Goal: Find specific page/section: Find specific page/section

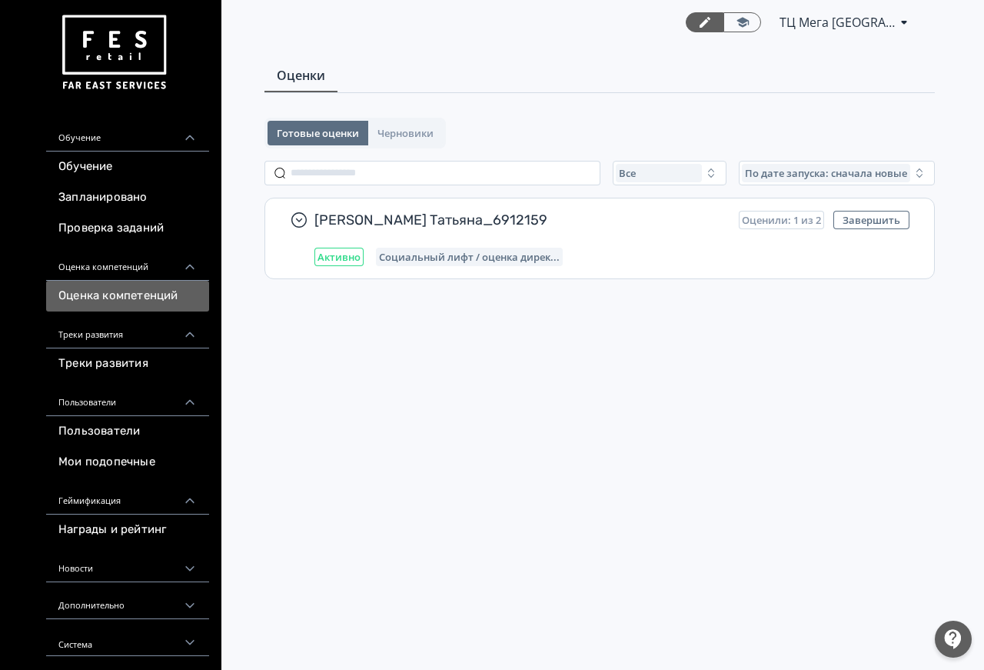
click at [99, 329] on div "Треки развития" at bounding box center [127, 329] width 163 height 37
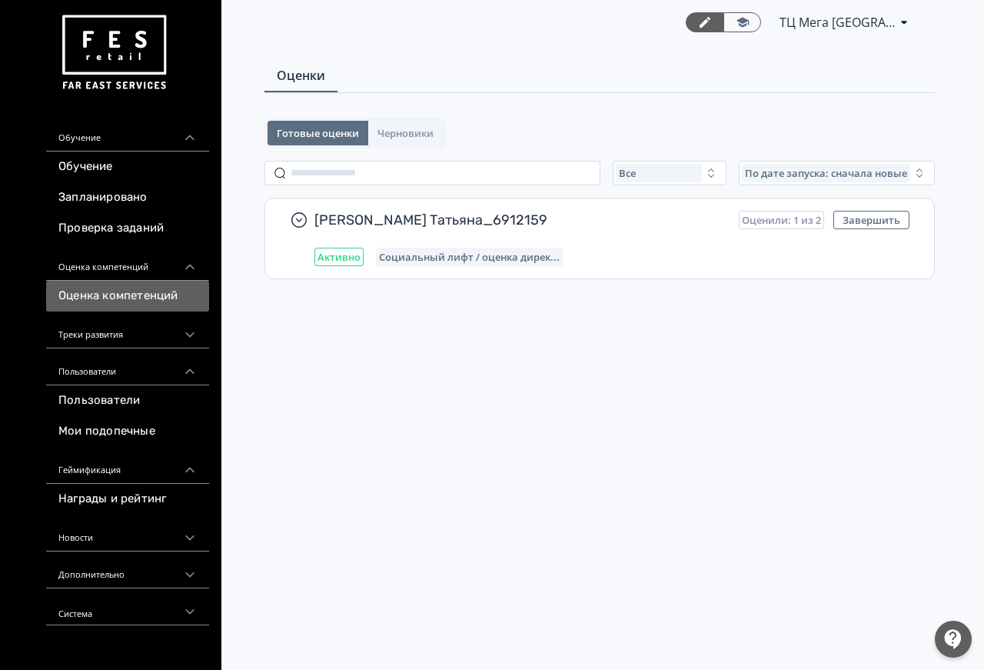
click at [118, 338] on div "Треки развития" at bounding box center [127, 329] width 163 height 37
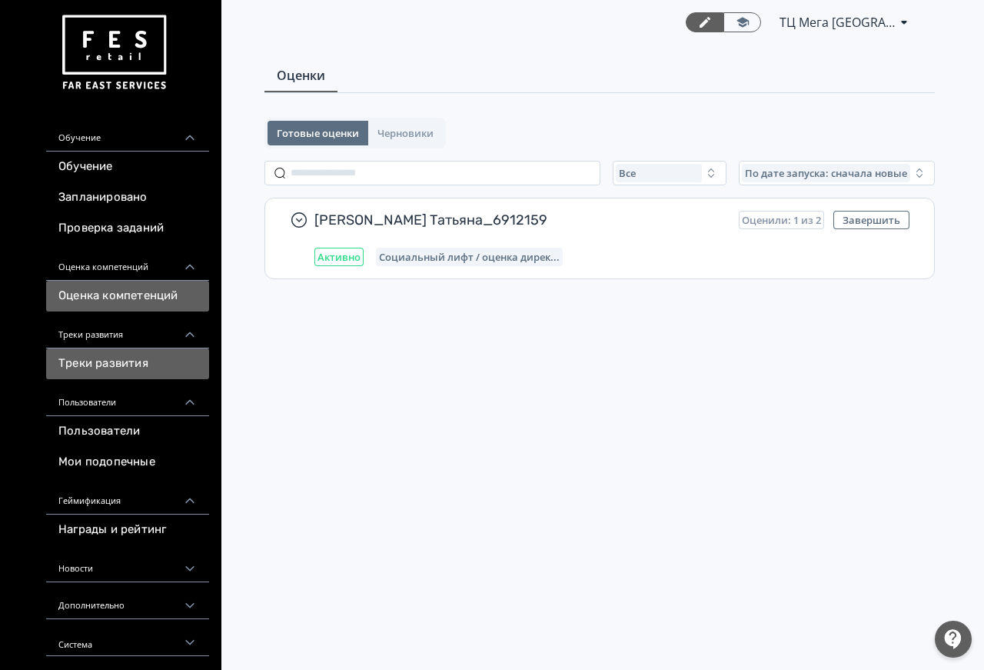
click at [118, 369] on link "Треки развития" at bounding box center [127, 363] width 163 height 31
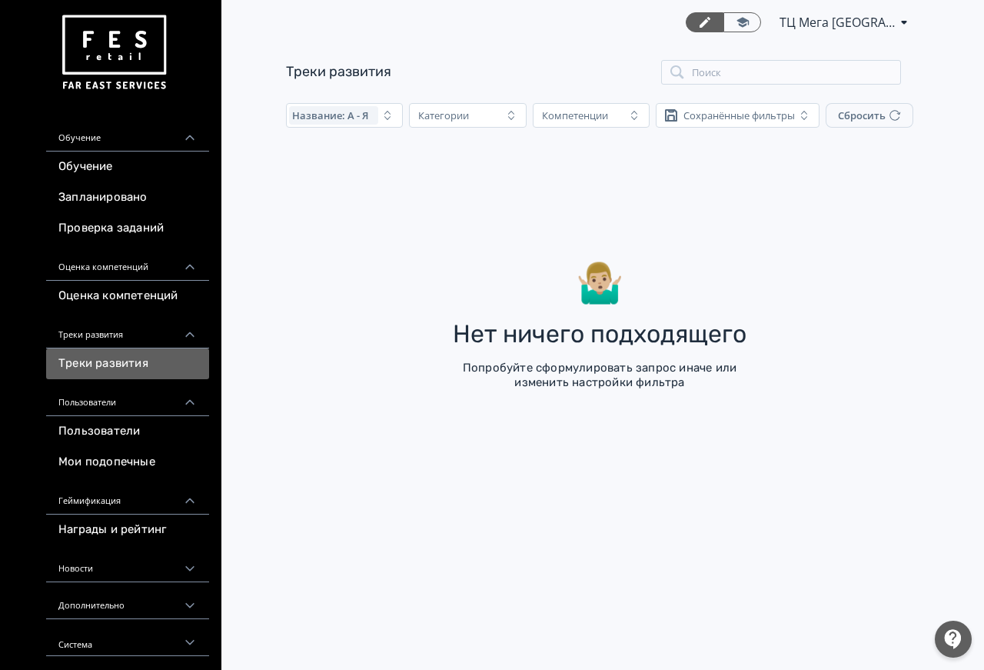
click at [114, 406] on div "Пользователи" at bounding box center [127, 397] width 163 height 37
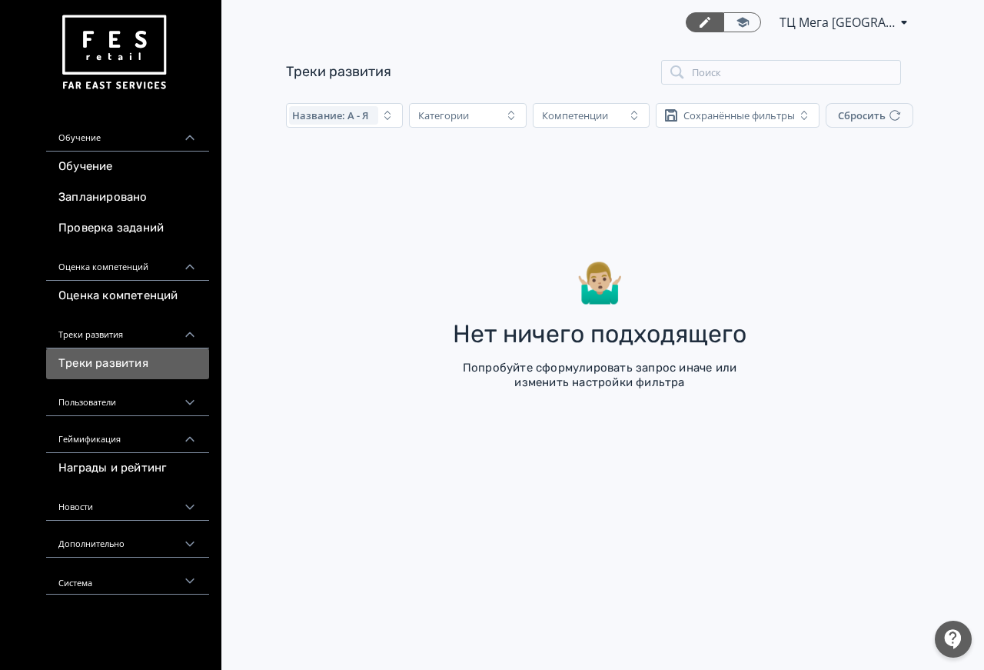
click at [92, 410] on div "Пользователи" at bounding box center [127, 397] width 163 height 37
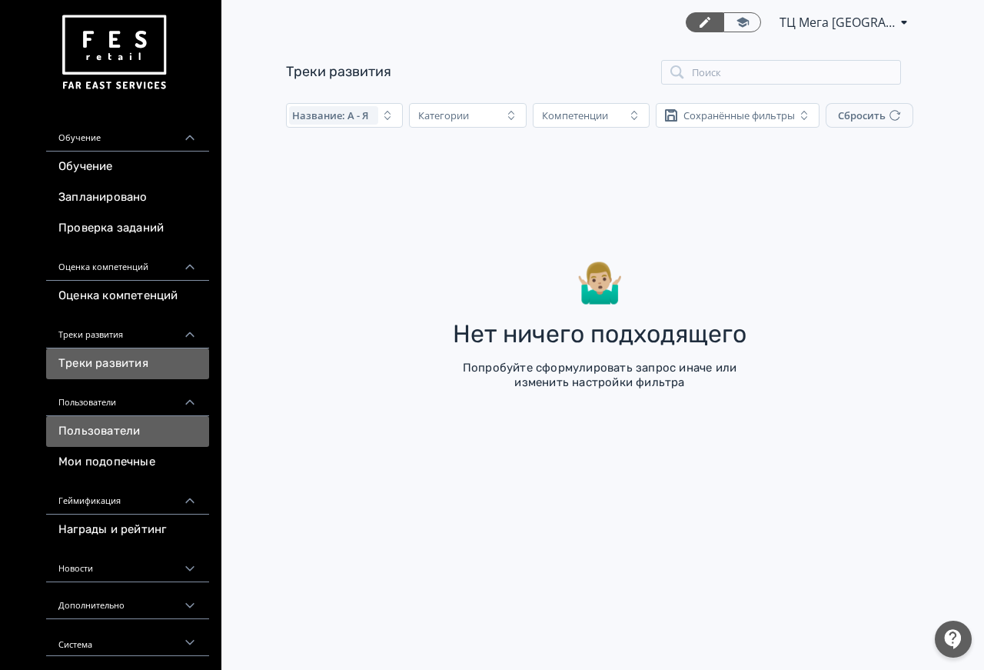
click at [108, 430] on link "Пользователи" at bounding box center [127, 431] width 163 height 31
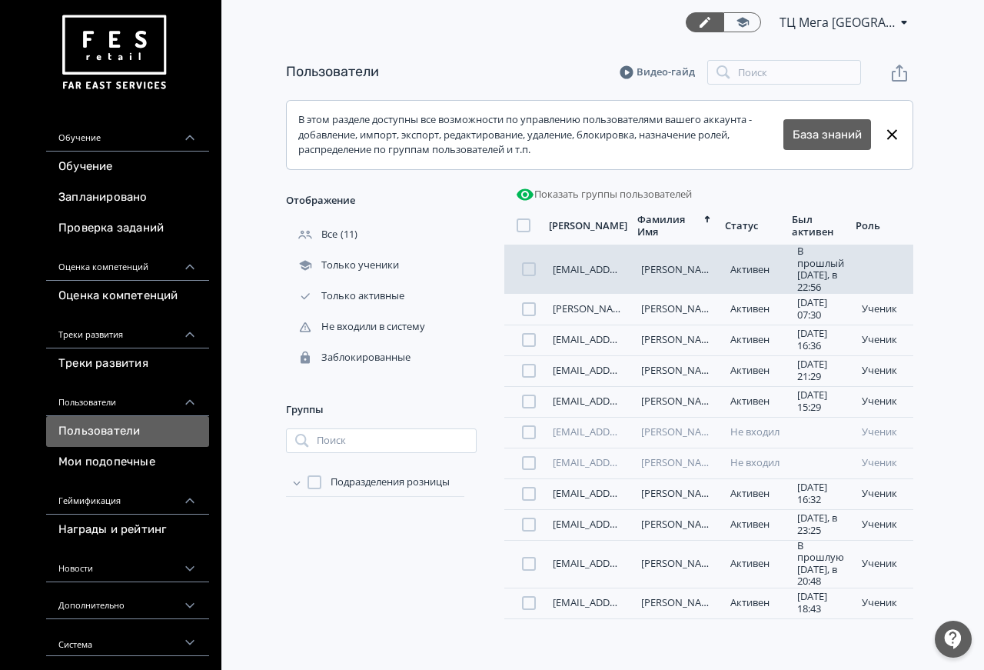
click at [580, 273] on link "[EMAIL_ADDRESS][DOMAIN_NAME]" at bounding box center [634, 269] width 162 height 14
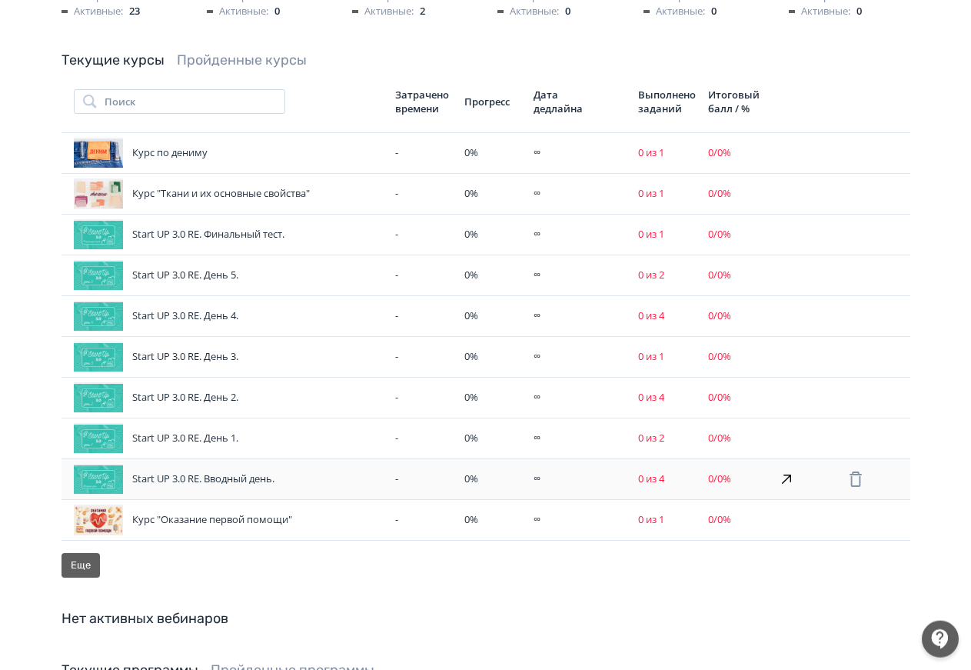
scroll to position [471, 0]
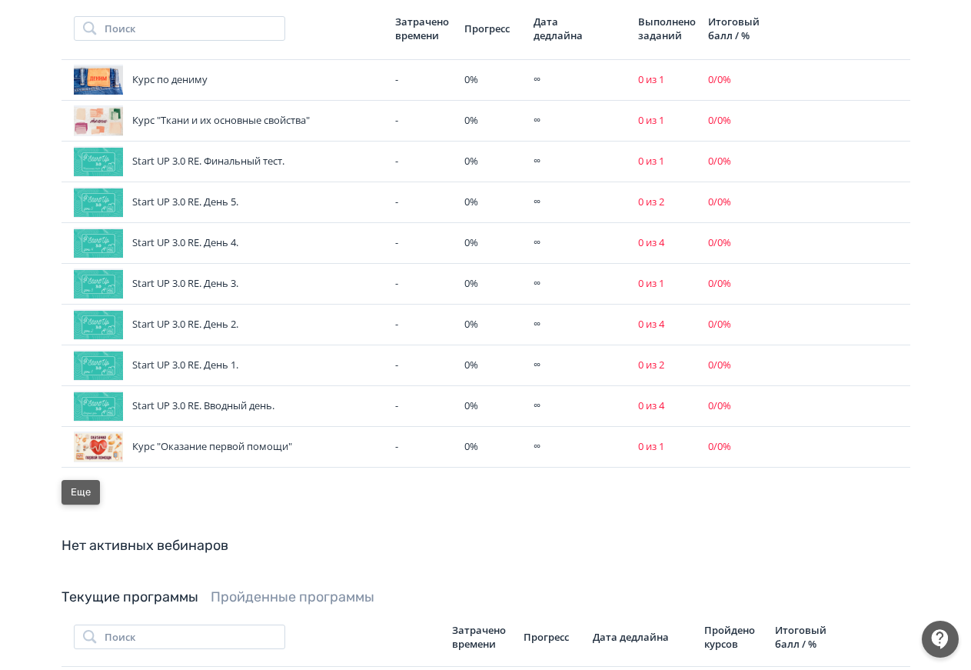
click at [94, 485] on button "Еще" at bounding box center [81, 492] width 38 height 25
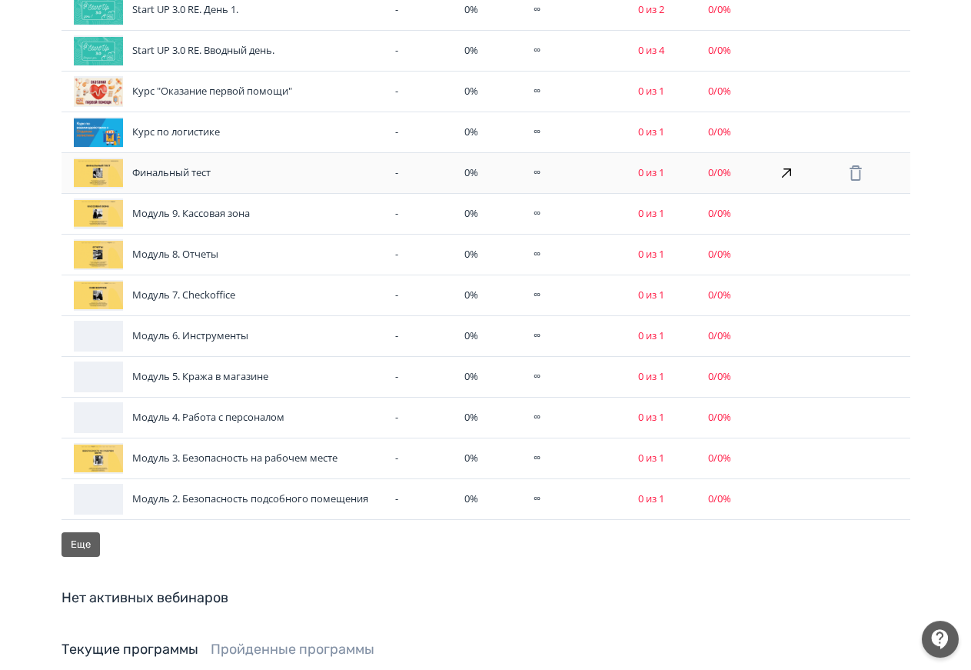
scroll to position [863, 0]
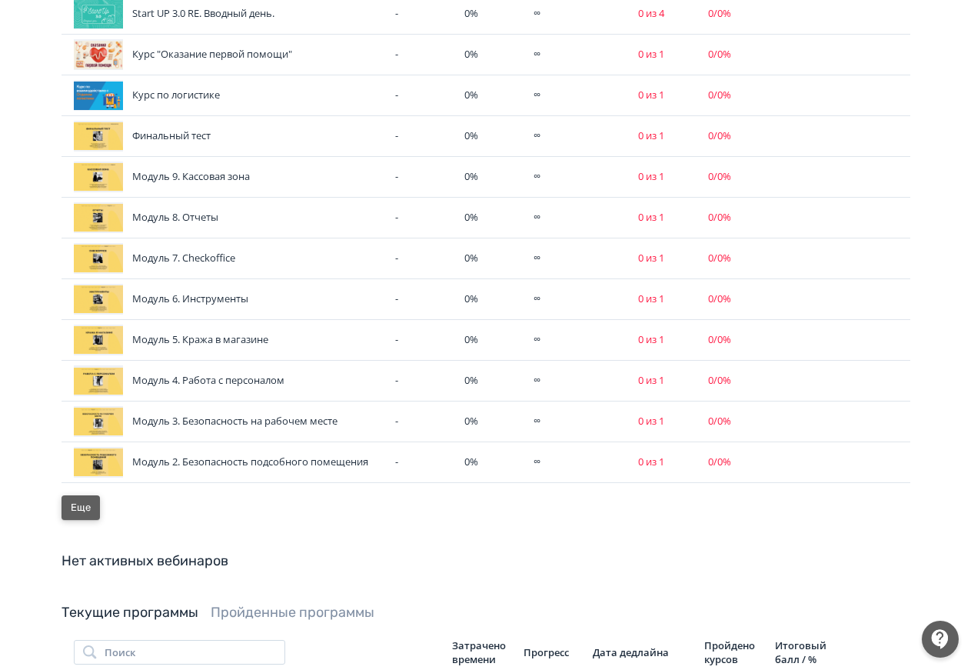
click at [89, 497] on button "Еще" at bounding box center [81, 507] width 38 height 25
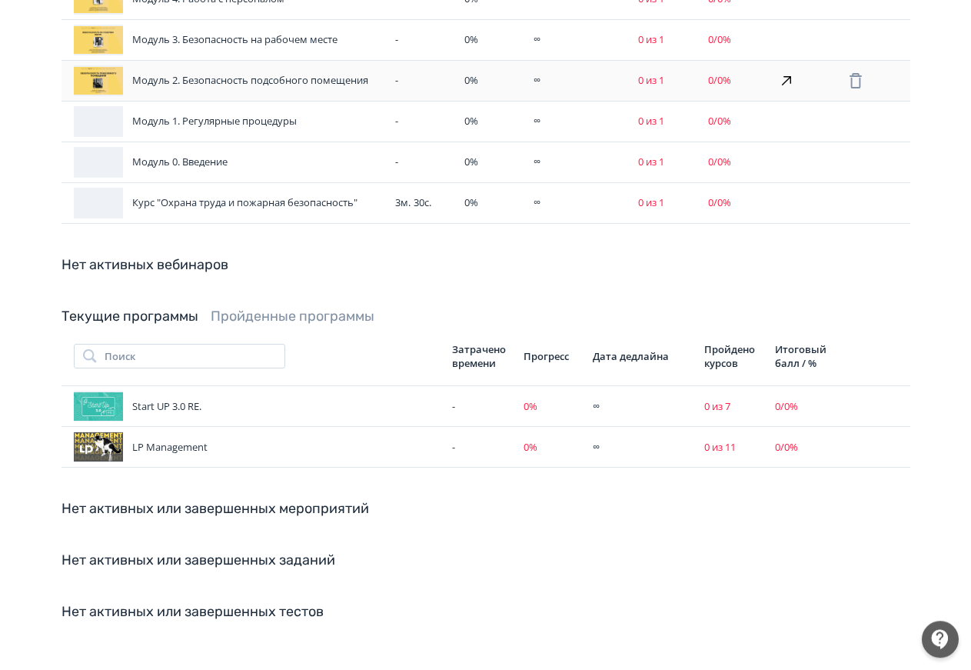
scroll to position [1255, 0]
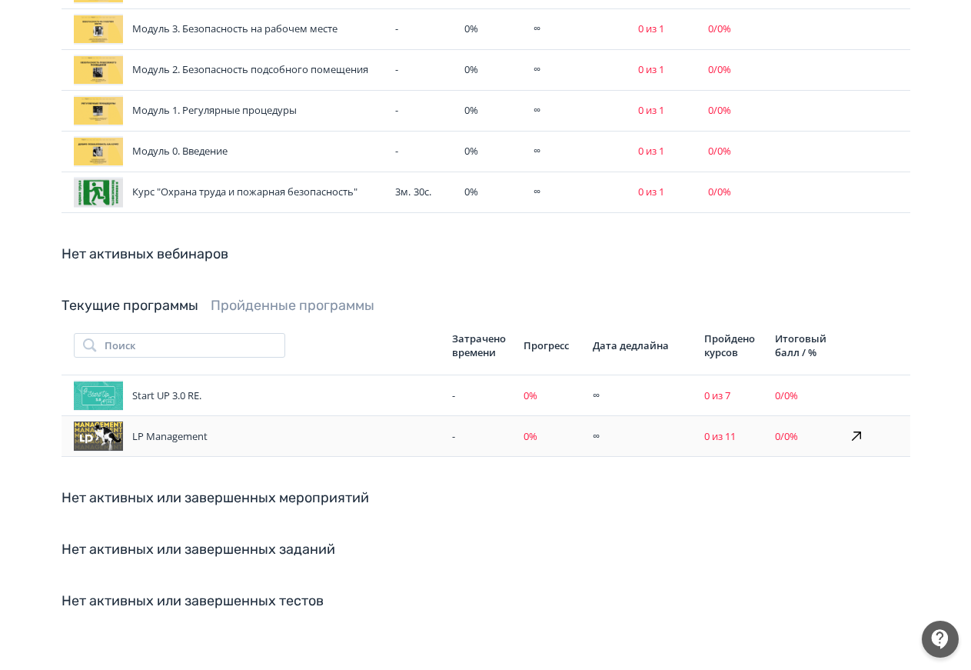
click at [173, 421] on div "LP Management" at bounding box center [257, 436] width 366 height 31
click at [113, 435] on div at bounding box center [98, 436] width 49 height 31
click at [163, 297] on link "Текущие программы" at bounding box center [130, 305] width 137 height 17
click at [272, 297] on link "Пройденные программы" at bounding box center [293, 305] width 164 height 17
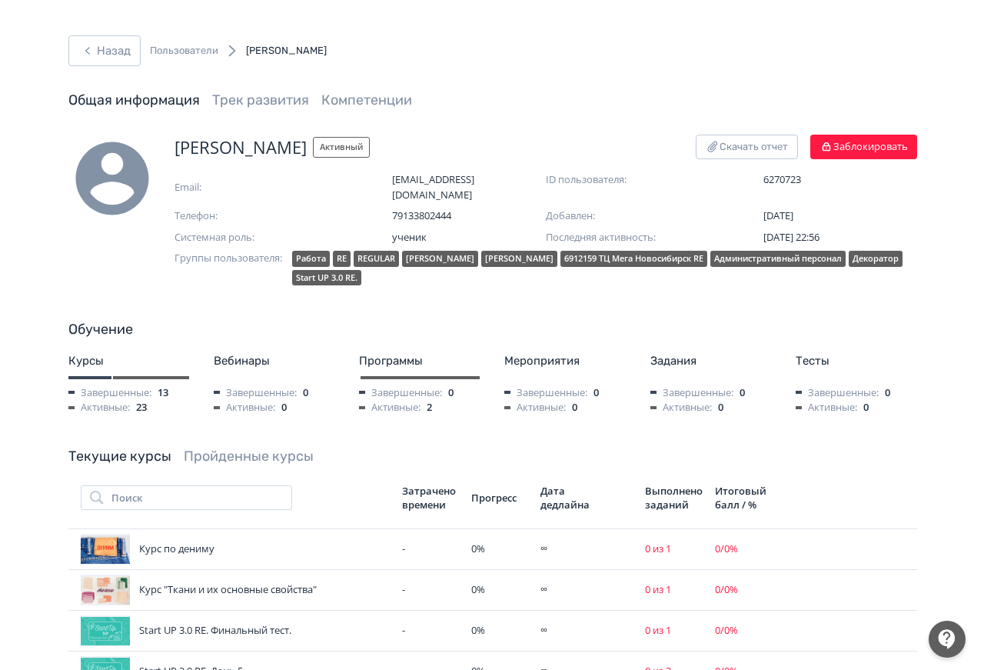
scroll to position [0, 0]
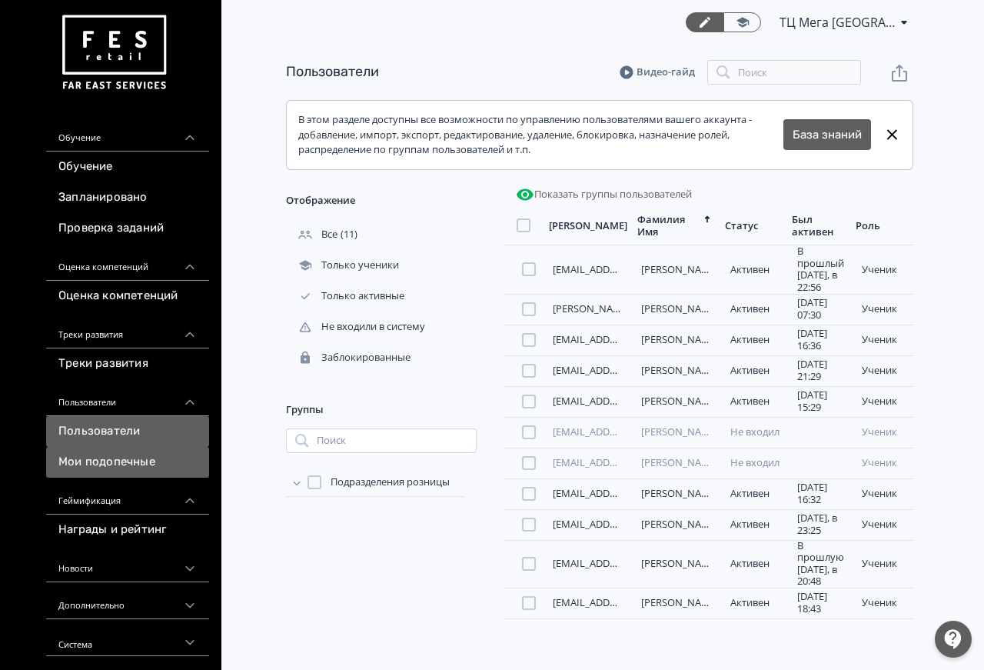
click at [128, 457] on link "Мои подопечные" at bounding box center [127, 462] width 163 height 31
